Goal: Contribute content

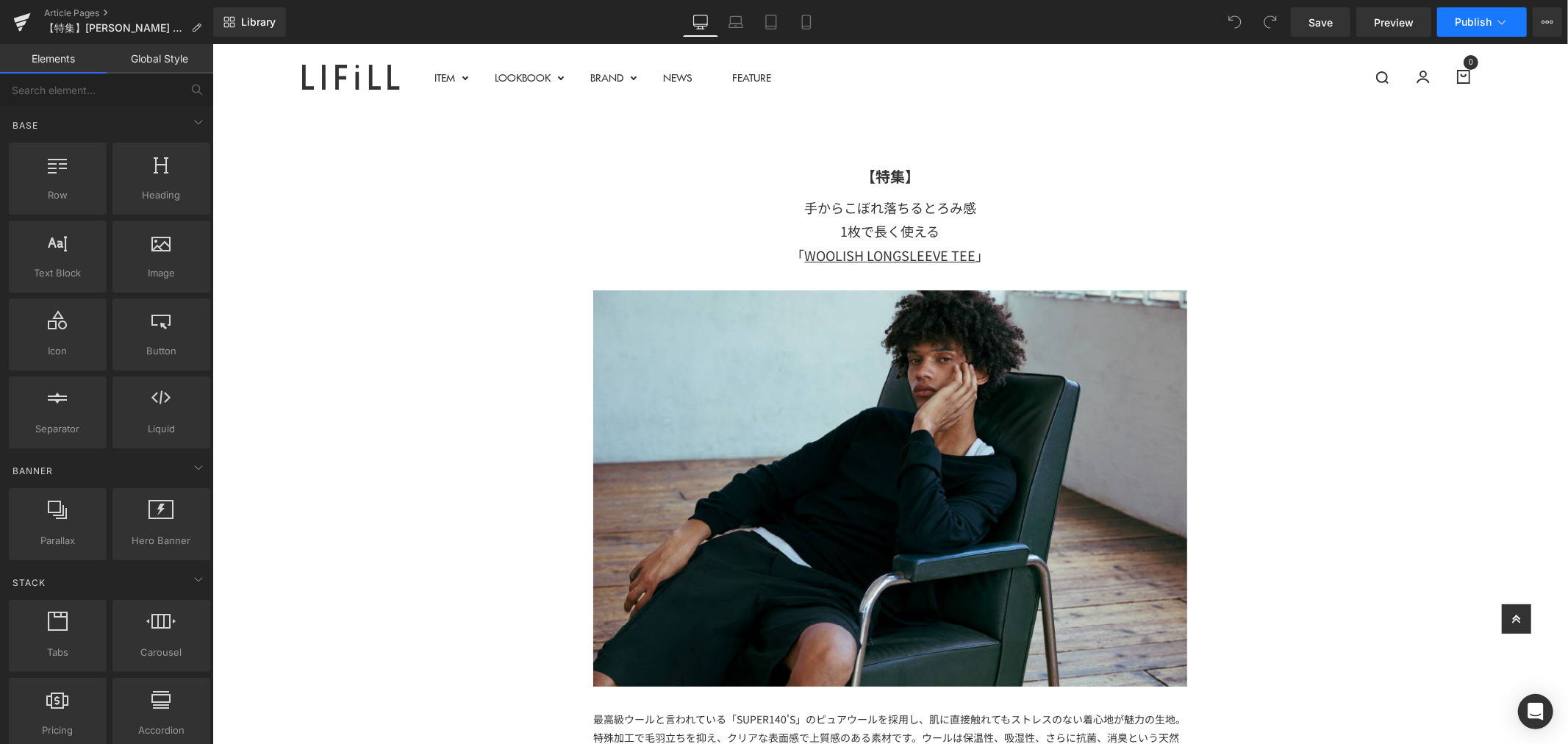
click at [1494, 17] on button "Publish" at bounding box center [1482, 22] width 90 height 29
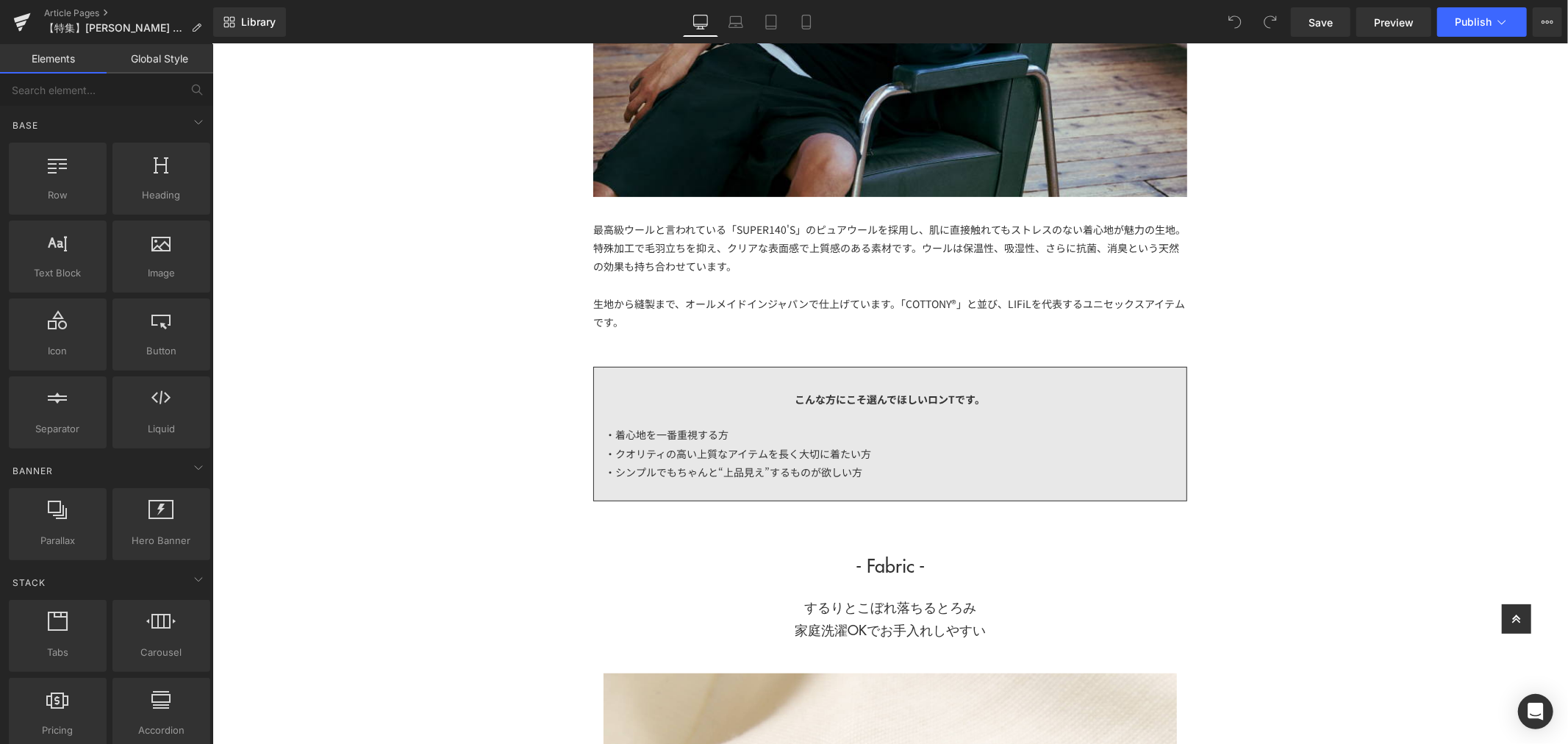
scroll to position [571, 0]
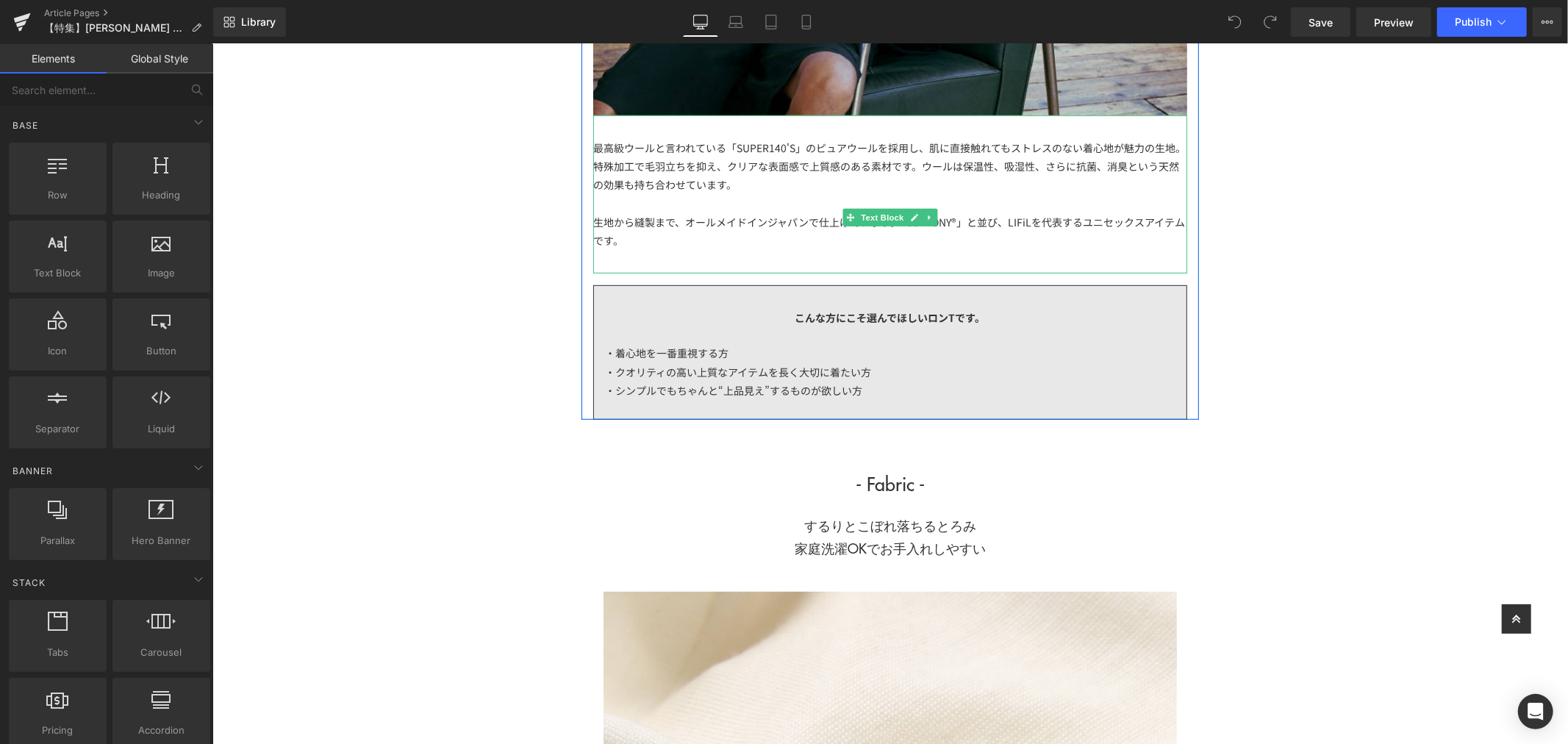
click at [637, 243] on div "生地から縫製まで、オールメイドインジャパンで仕上げています。「COTTONY®」と並び、LIFiLを代表するユニセックスアイテムです。" at bounding box center [889, 231] width 594 height 37
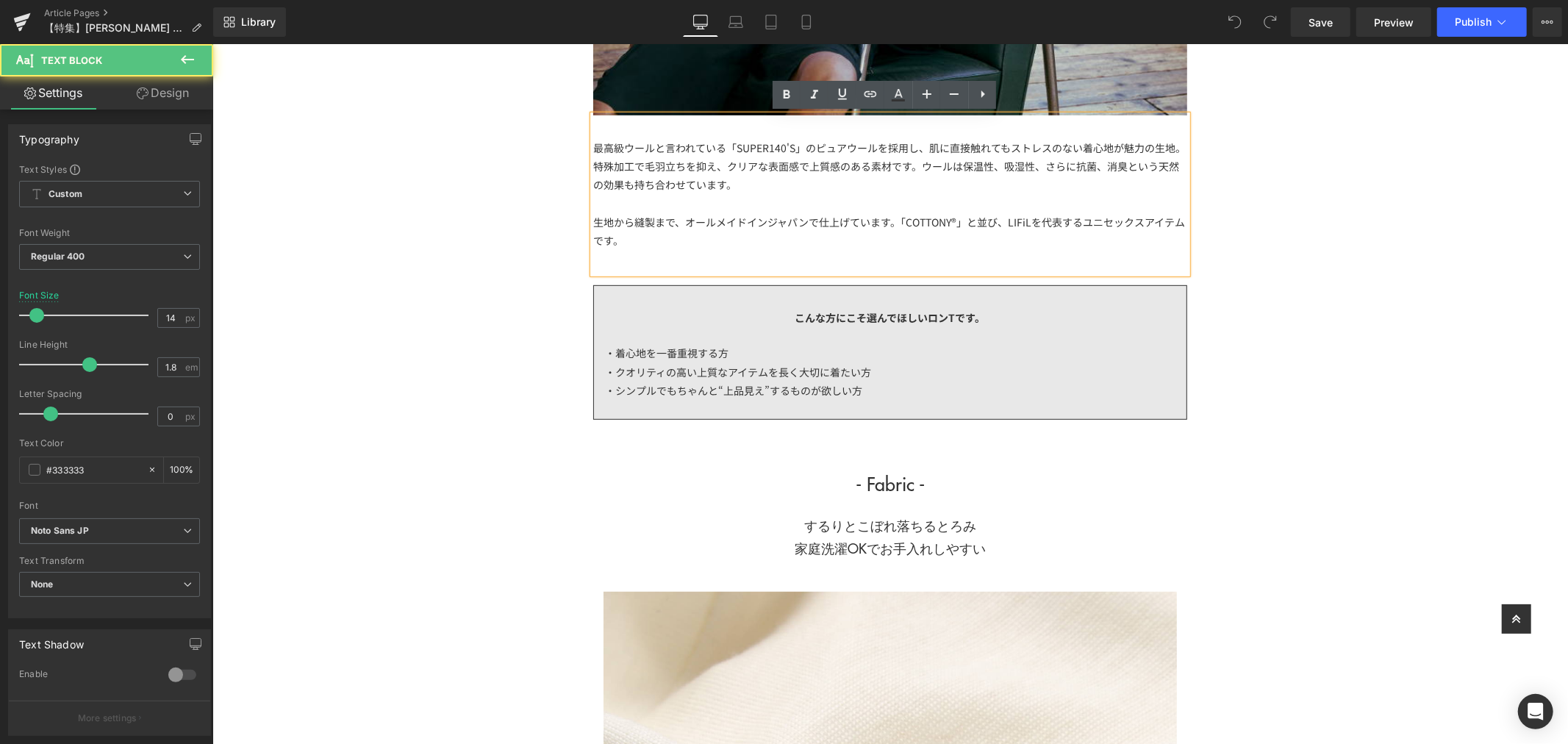
click at [637, 243] on div "生地から縫製まで、オールメイドインジャパンで仕上げています。「COTTONY®」と並び、LIFiLを代表するユニセックスアイテムです。" at bounding box center [889, 231] width 594 height 37
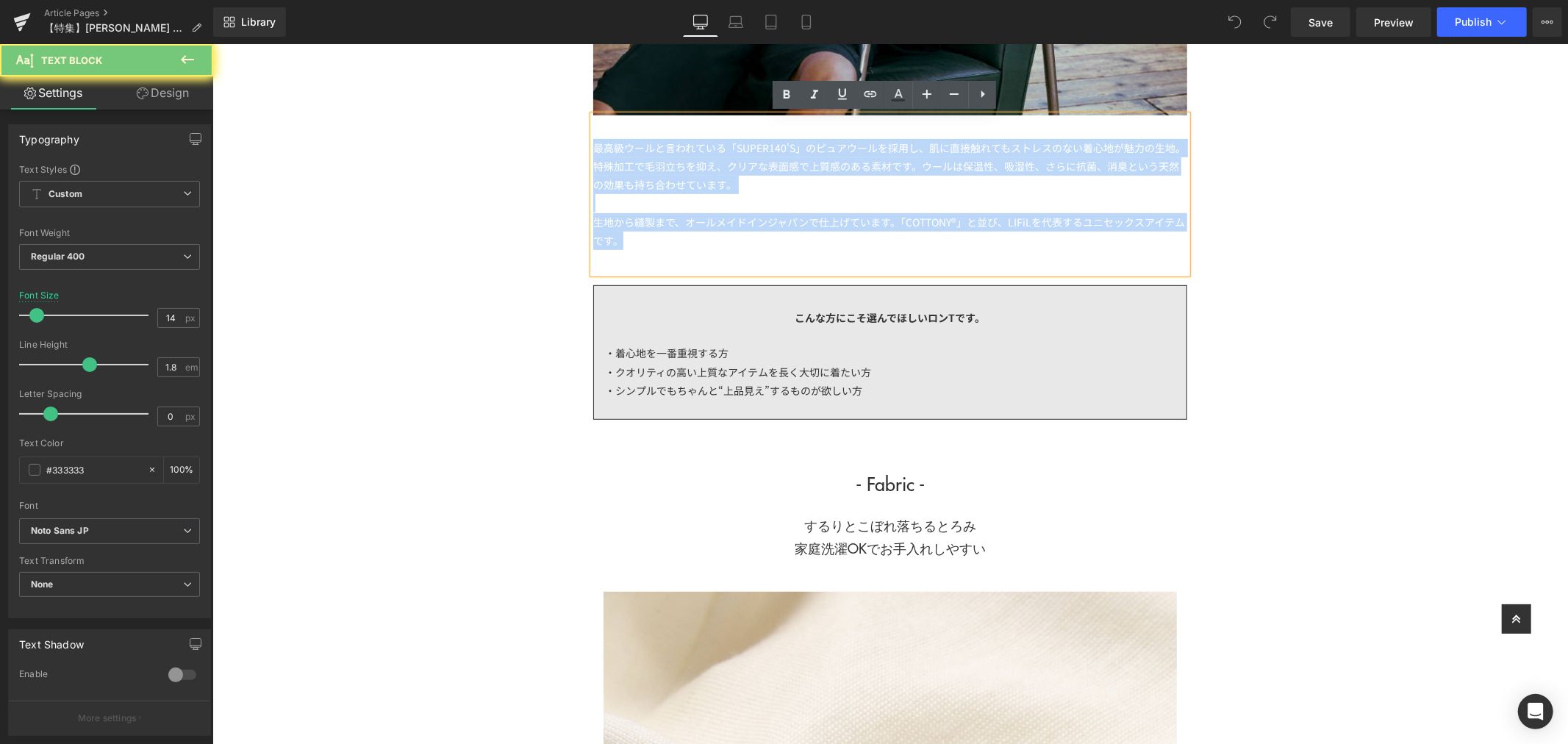
drag, startPoint x: 633, startPoint y: 240, endPoint x: 530, endPoint y: 121, distance: 157.4
copy div "最高級ウールと言われている「SUPER140'S」のピュアウールを採用し、肌に直接触れてもストレスのない着心地が魅力の生地。特殊加工で毛羽立ちを抑え、クリアな…"
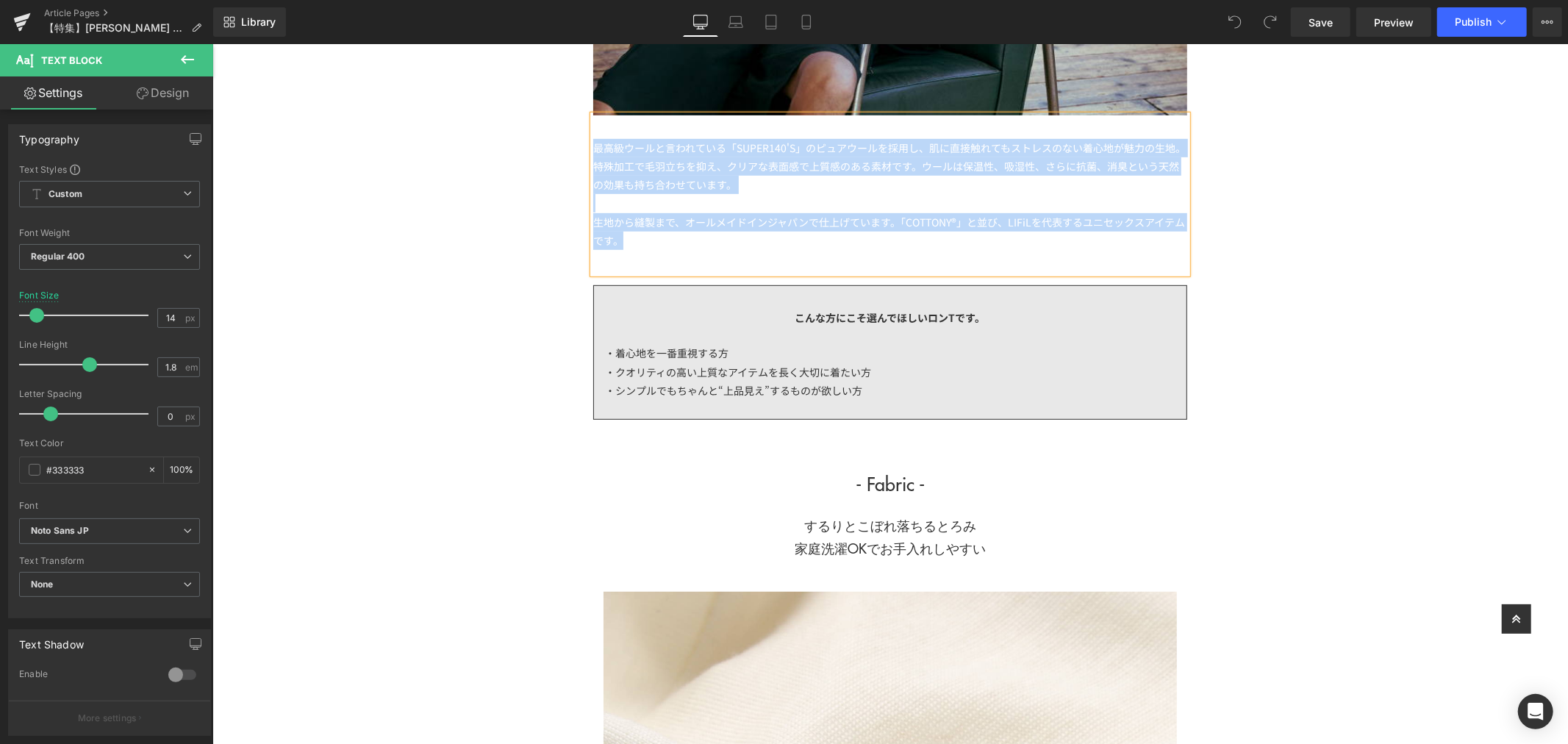
scroll to position [0, 0]
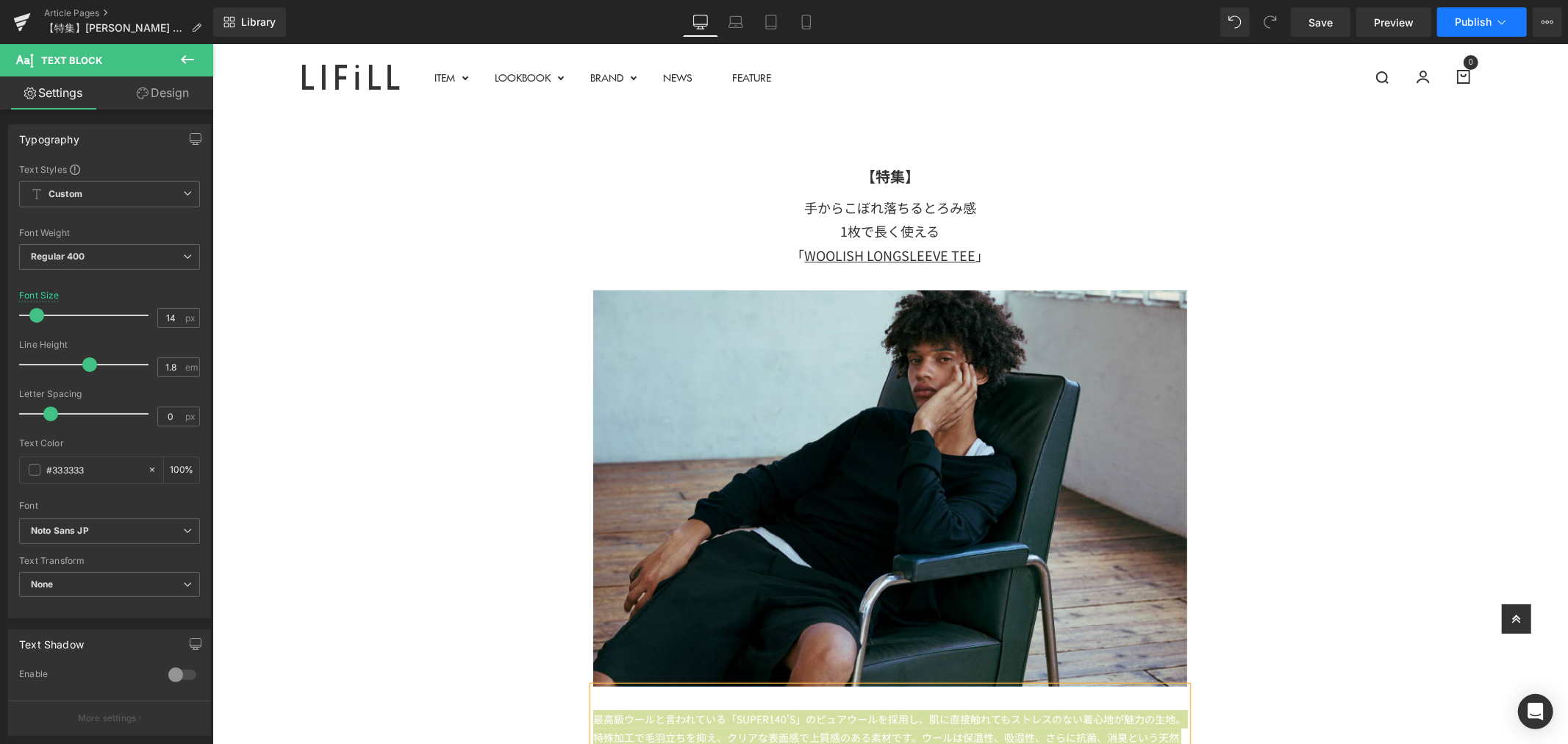
click at [1487, 24] on span "Publish" at bounding box center [1474, 22] width 37 height 12
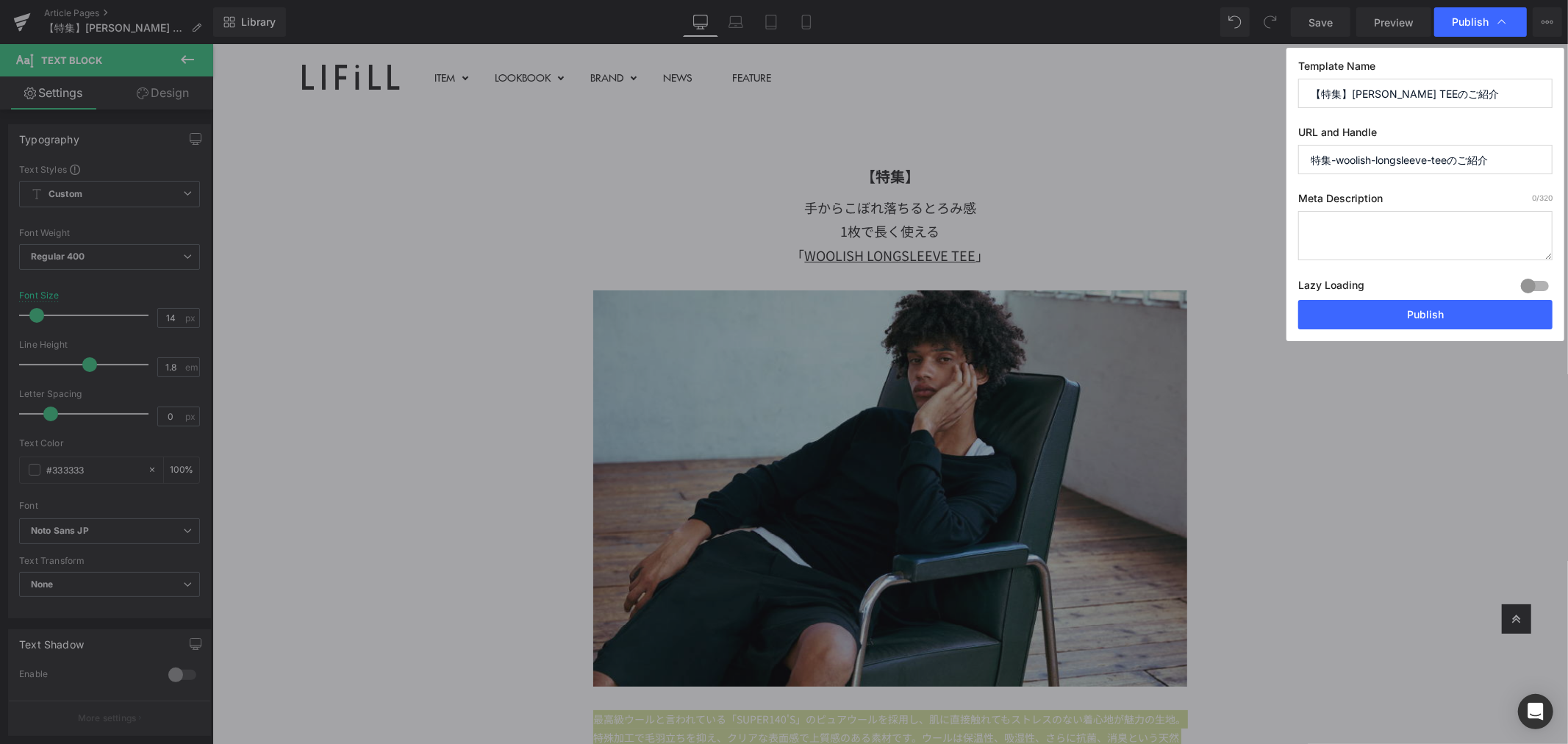
click at [1437, 230] on textarea at bounding box center [1425, 236] width 254 height 49
paste textarea "最高級ウールと言われている「SUPER140'S」のピュアウールを採用し、肌に直接触れてもストレスのない着心地が魅力の生地。特殊加工で毛羽立ちを抑え、クリアな…"
type textarea "最高級ウールと言われている「SUPER140'S」のピュアウールを採用し、肌に直接触れてもストレスのない着心地が魅力の生地。特殊加工で毛羽立ちを抑え、クリアな…"
drag, startPoint x: 1328, startPoint y: 156, endPoint x: 1257, endPoint y: 165, distance: 71.6
click at [1257, 165] on div "Publish Template Name 【特集】WOOLISH LONGSLEEVE TEEのご紹介 URL and Handle 特集-woolish-…" at bounding box center [784, 372] width 1568 height 744
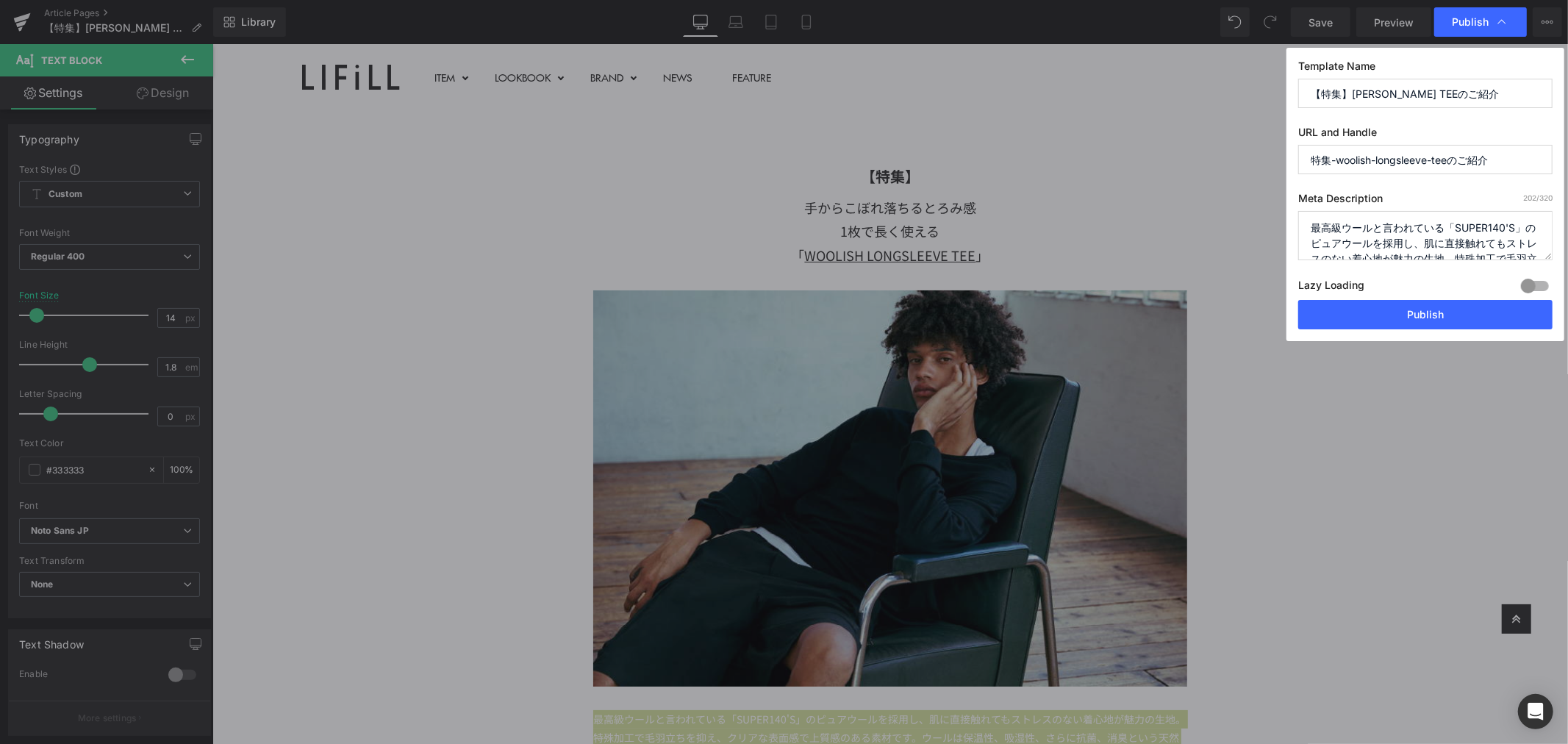
paste input "Special feature"
drag, startPoint x: 1505, startPoint y: 162, endPoint x: 1663, endPoint y: 166, distance: 158.1
click at [1567, 166] on html "You are previewing how the will restyle your page. You can not edit Elements in…" at bounding box center [784, 372] width 1568 height 744
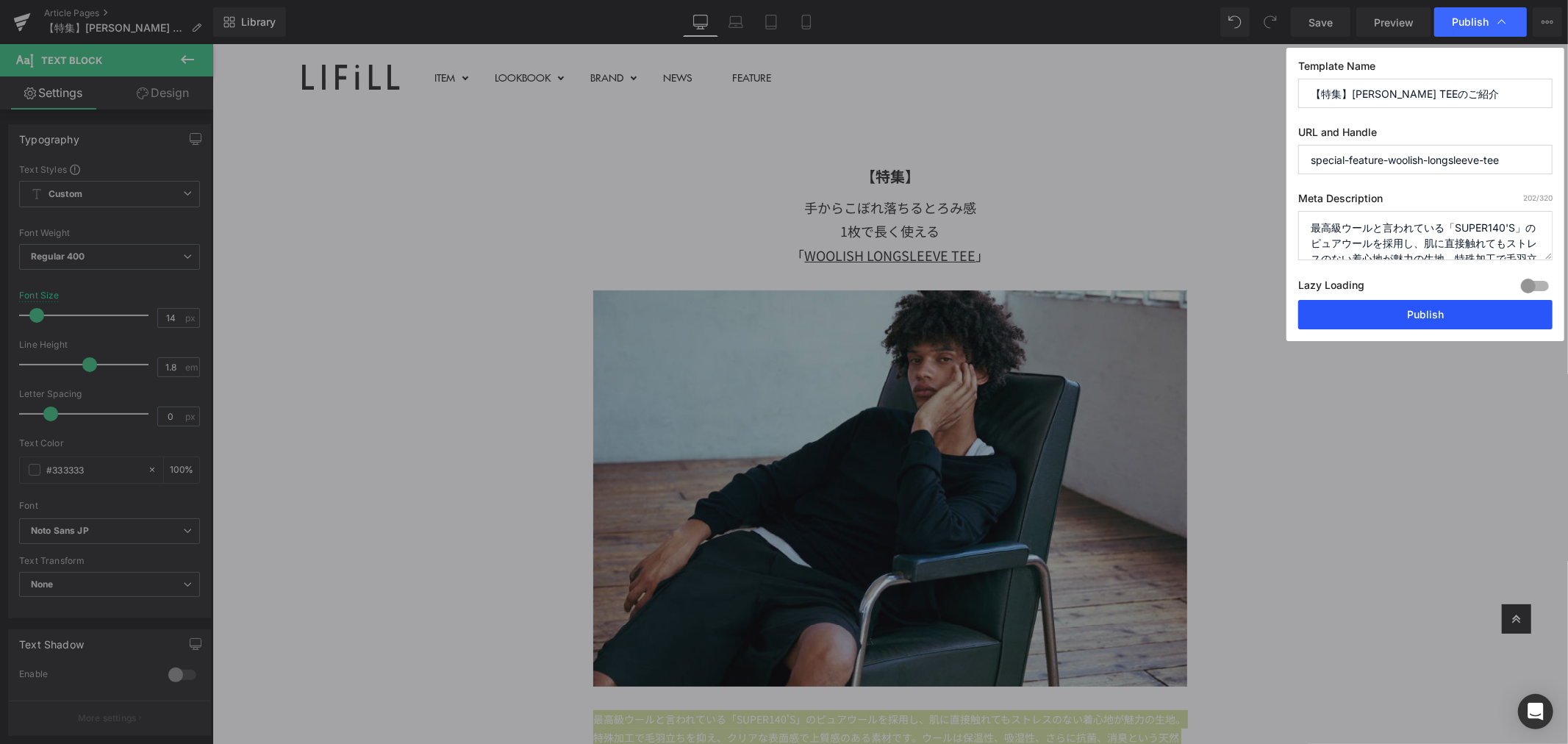
type input "special-feature-woolish-longsleeve-tee"
click at [1359, 314] on button "Publish" at bounding box center [1425, 314] width 254 height 29
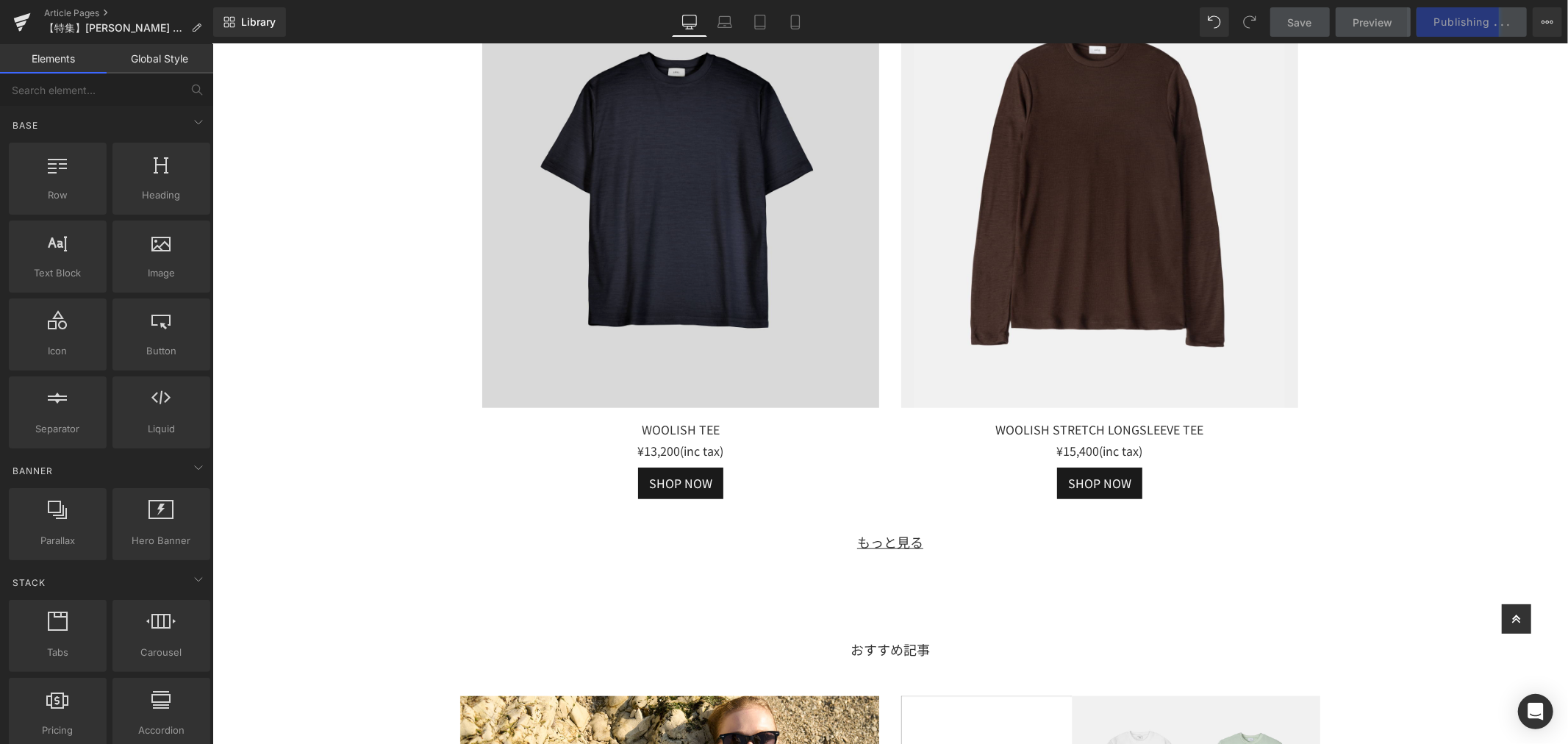
scroll to position [6125, 0]
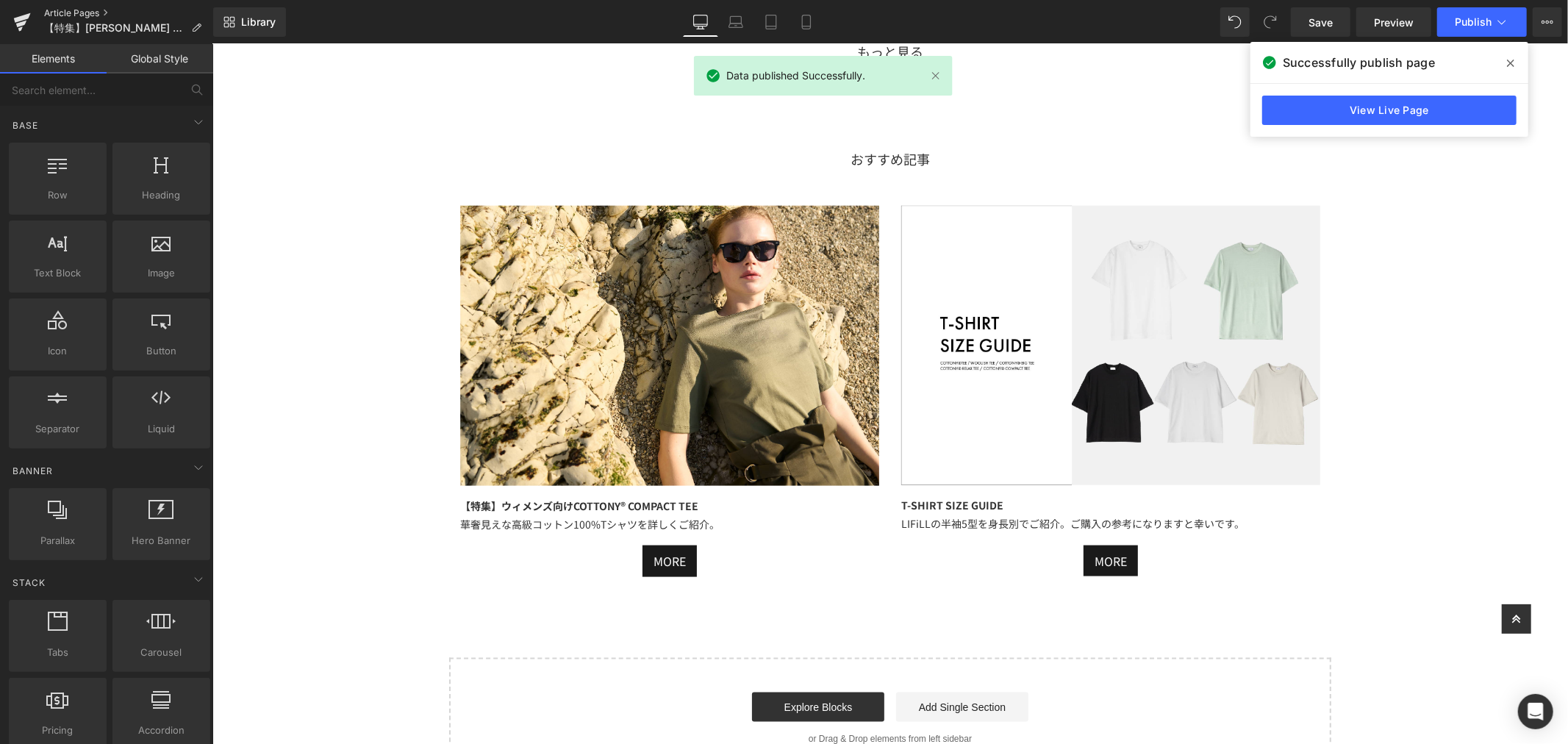
click at [70, 9] on link "Article Pages" at bounding box center [128, 13] width 169 height 12
